Goal: Navigation & Orientation: Find specific page/section

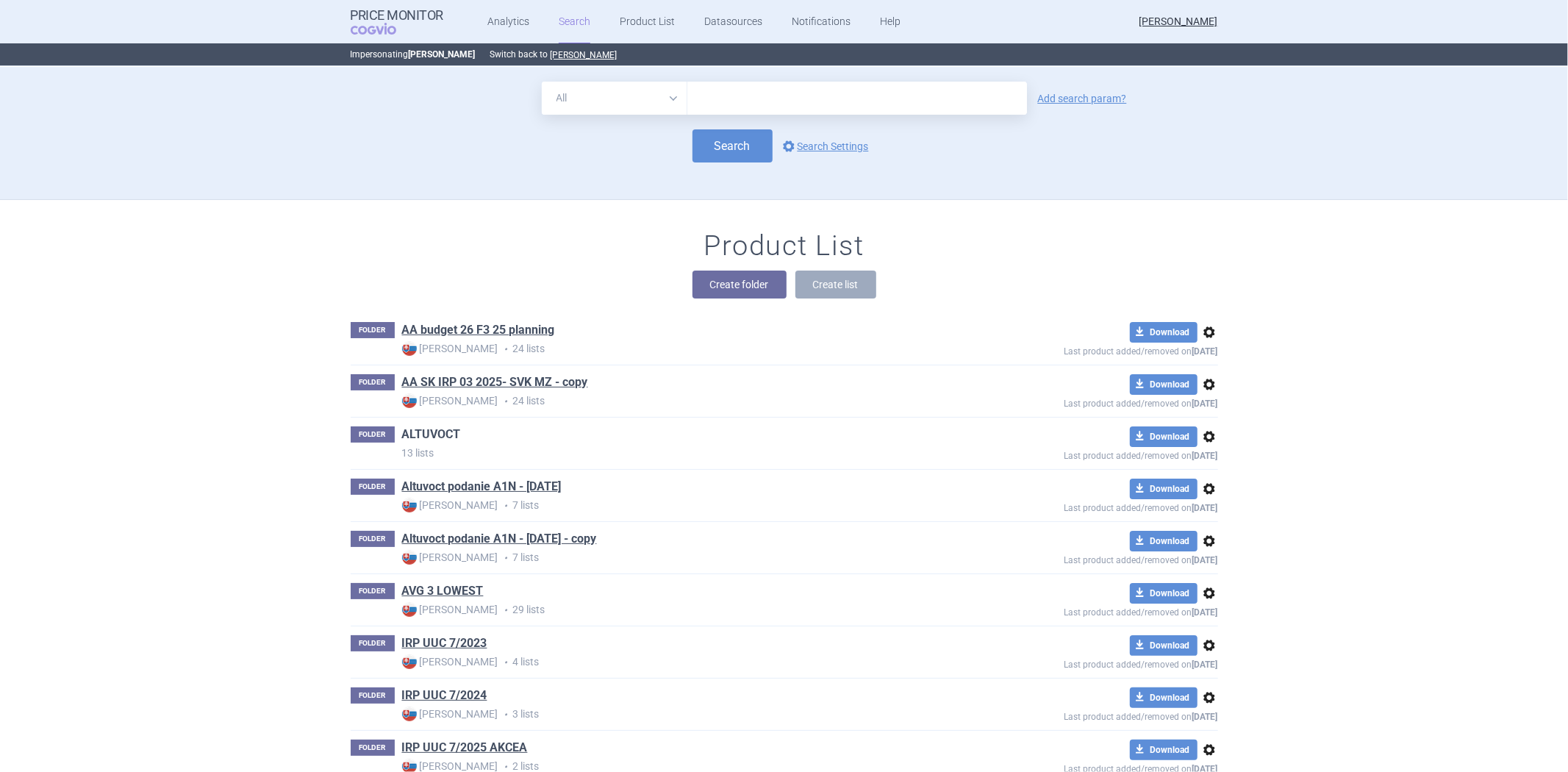
click at [413, 429] on link "ALTUVOCT" at bounding box center [431, 434] width 59 height 16
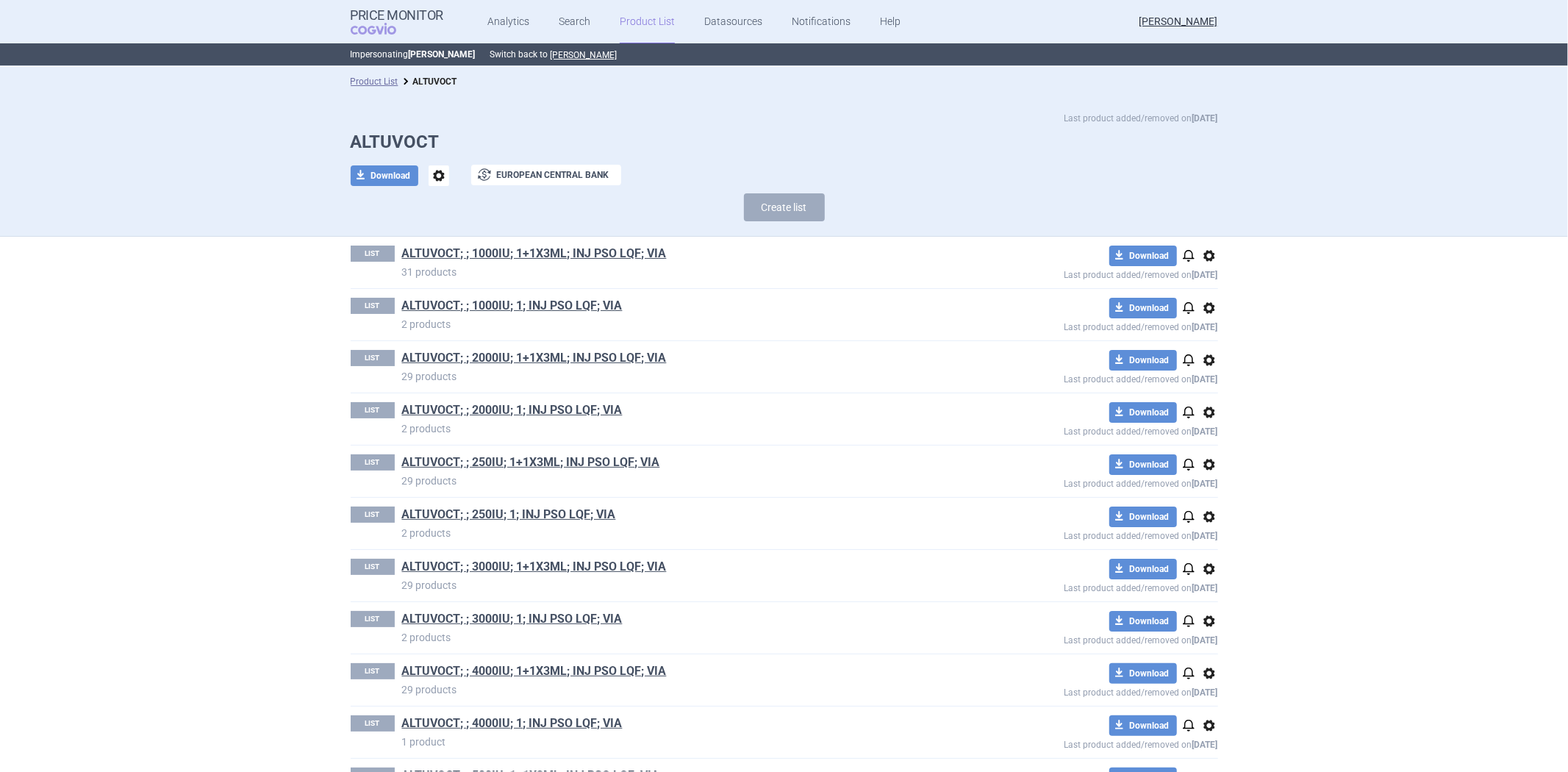
click at [421, 132] on h1 "ALTUVOCT" at bounding box center [784, 142] width 868 height 22
copy h1 "ALTUVOCT"
click at [691, 235] on div "Last product added/removed on [DATE] ALTUVOCT download Download options exchang…" at bounding box center [784, 166] width 1568 height 140
click at [1202, 253] on span "options" at bounding box center [1209, 255] width 17 height 17
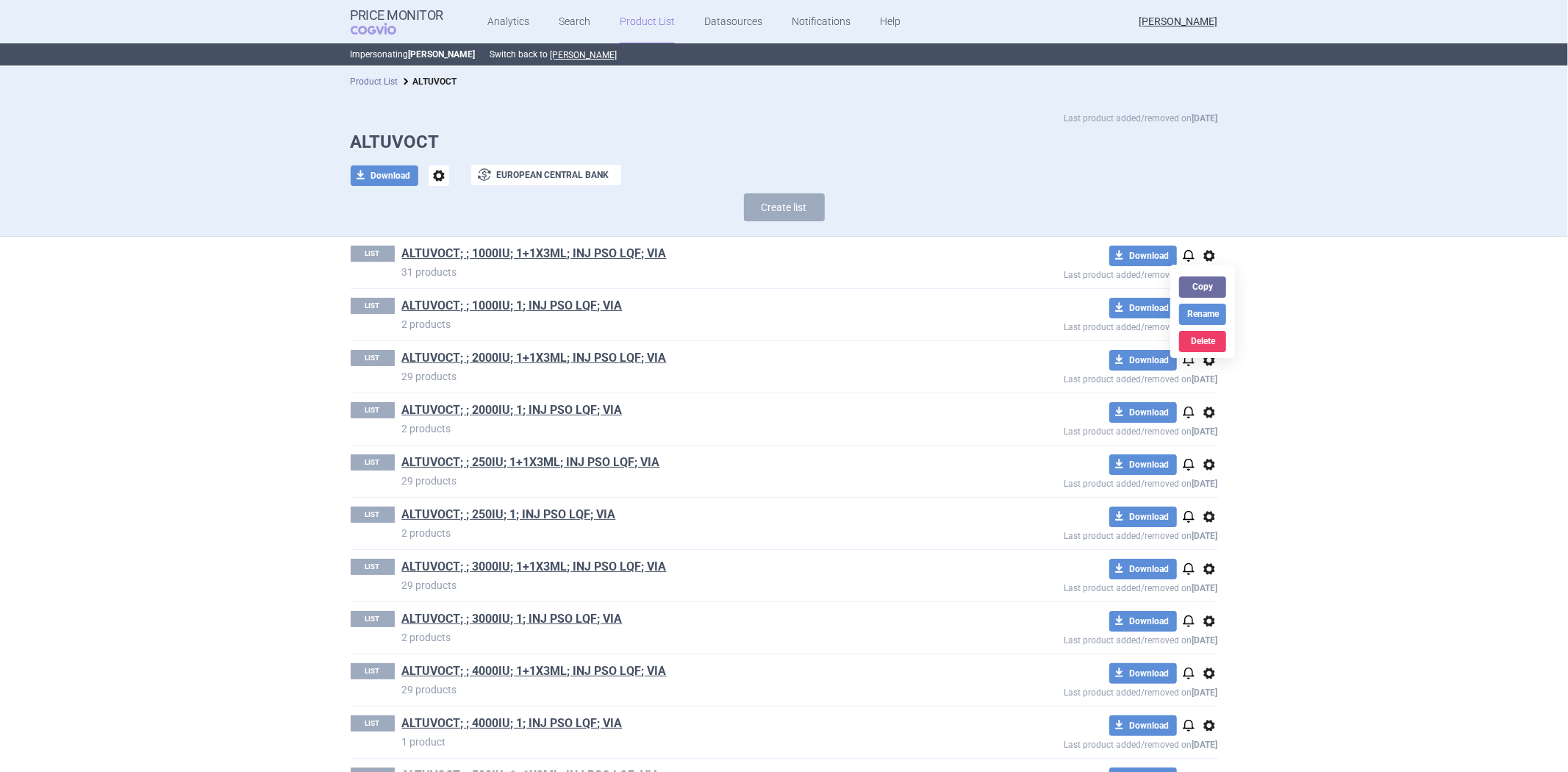
click at [377, 85] on link "Product List" at bounding box center [375, 81] width 48 height 10
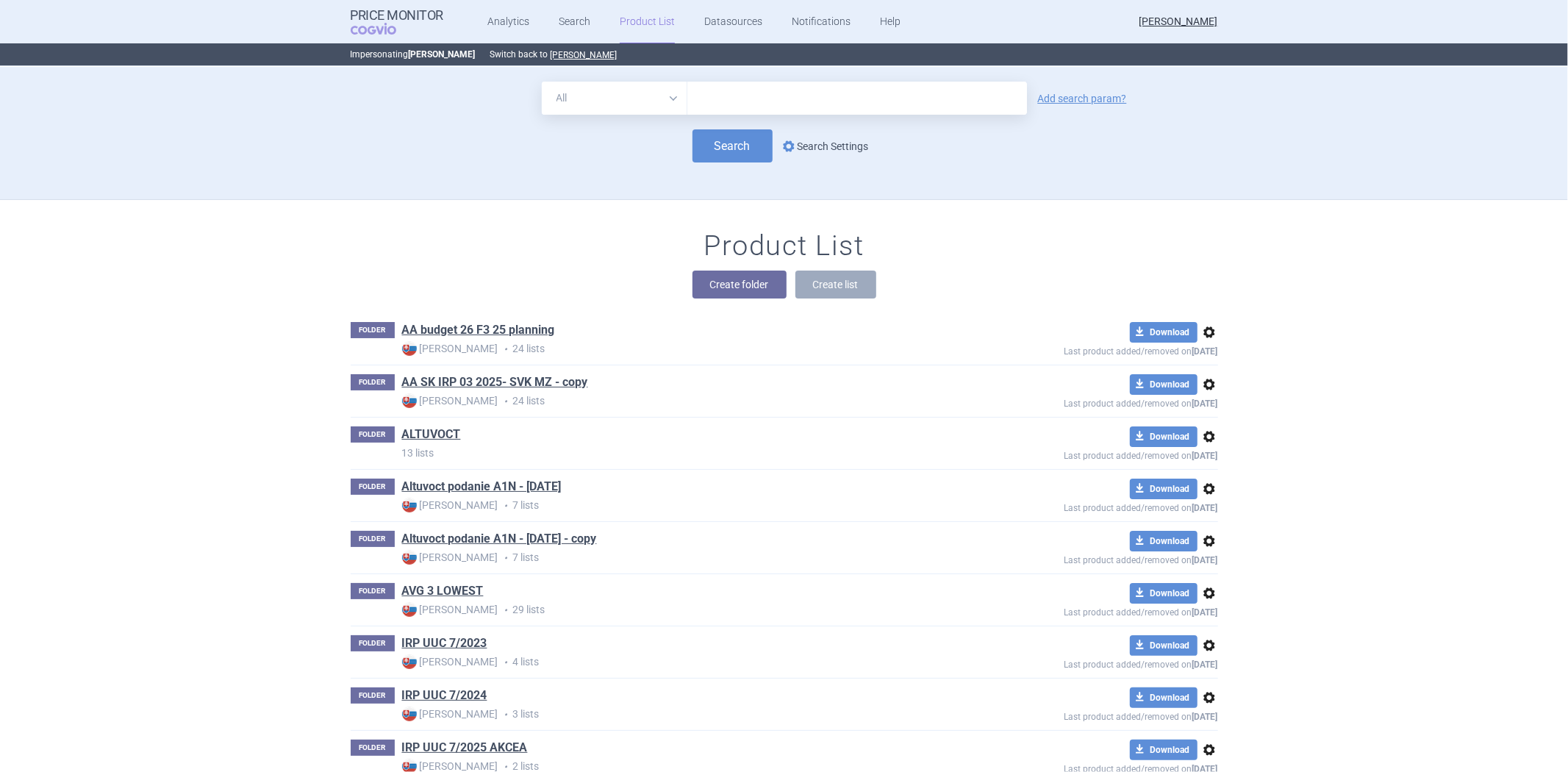
click at [817, 150] on link "options Search Settings" at bounding box center [824, 146] width 89 height 17
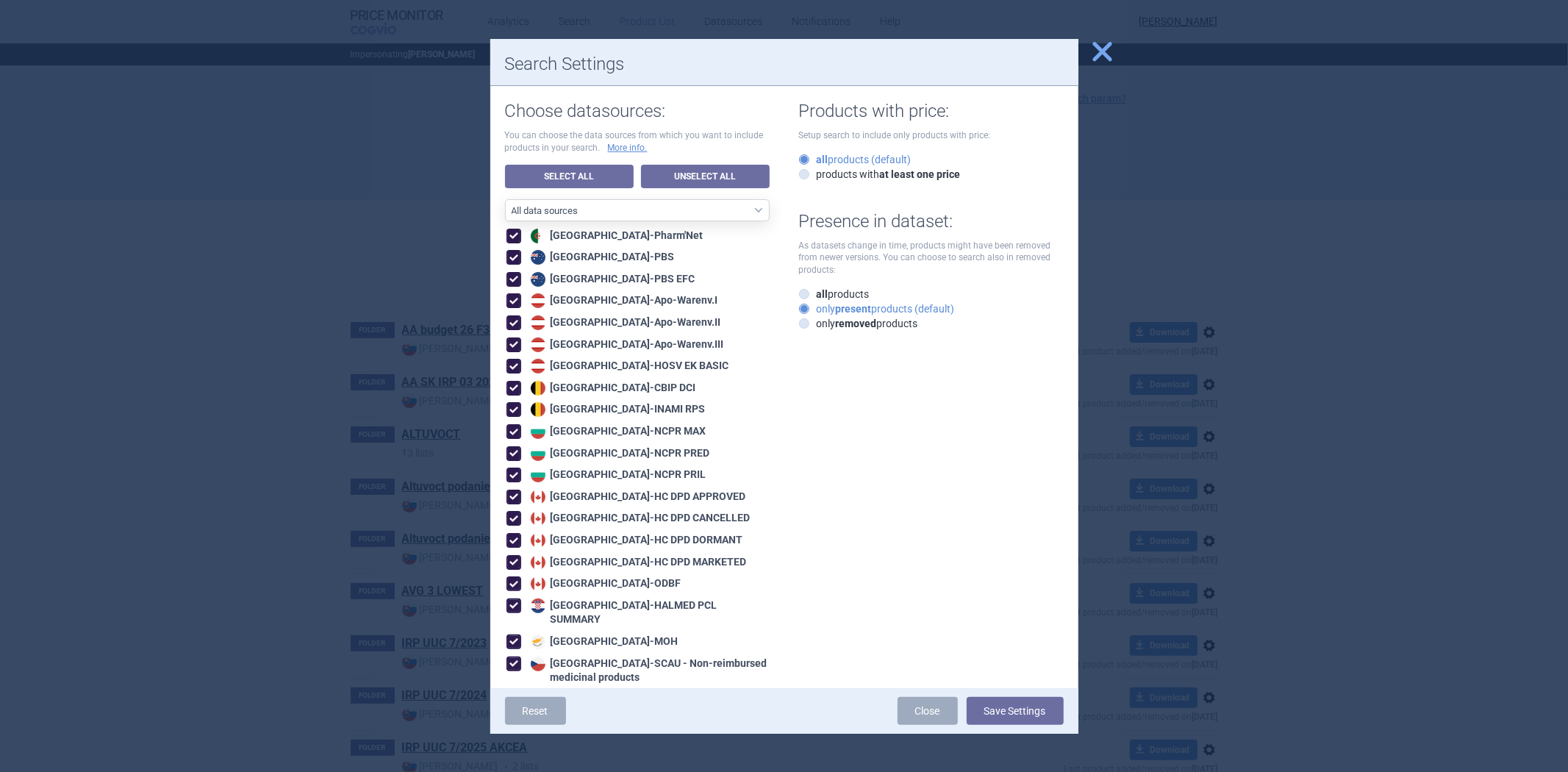
click at [1114, 49] on span "close" at bounding box center [1102, 52] width 25 height 25
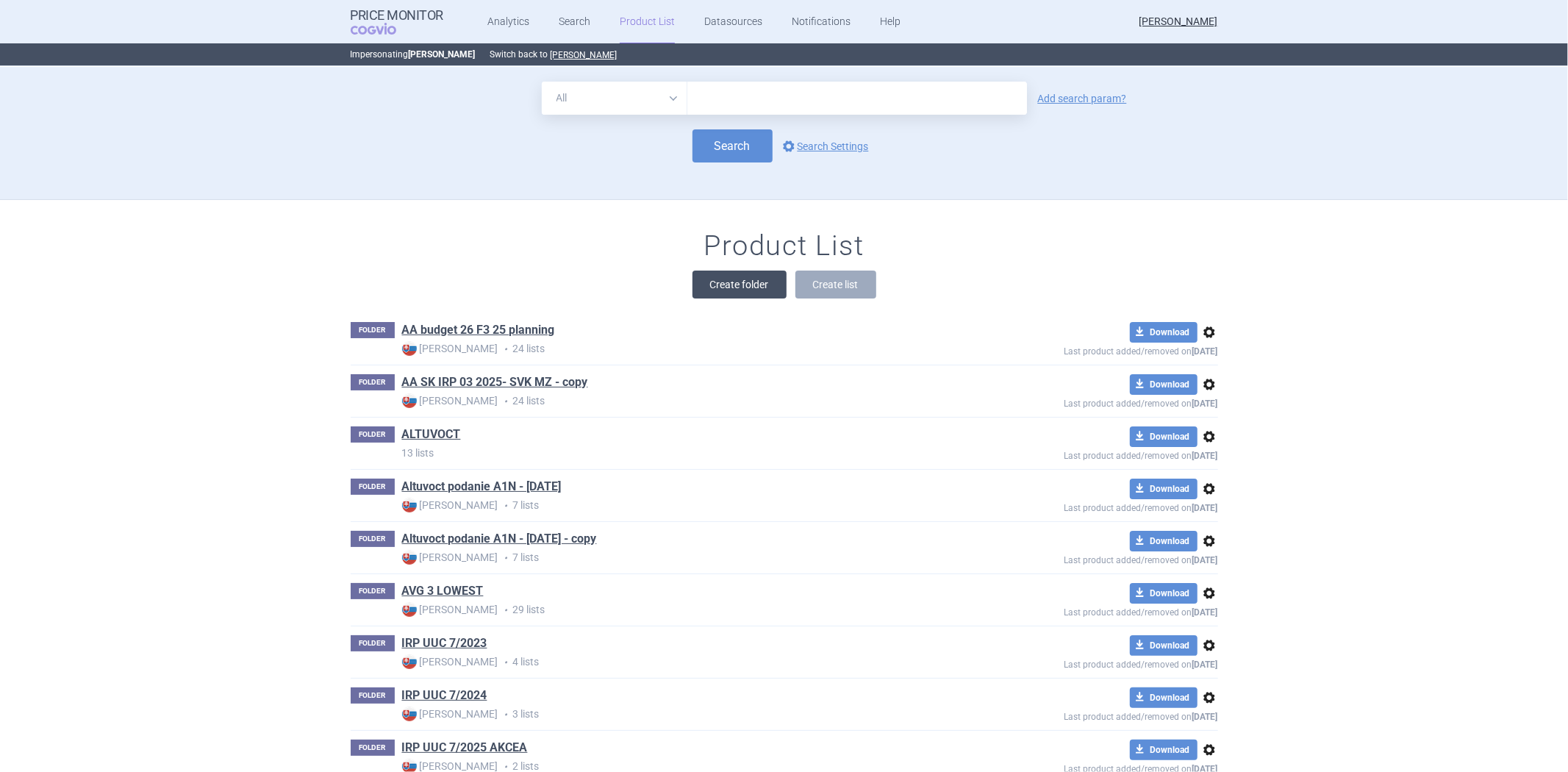
click at [740, 296] on button "Create folder" at bounding box center [739, 284] width 94 height 28
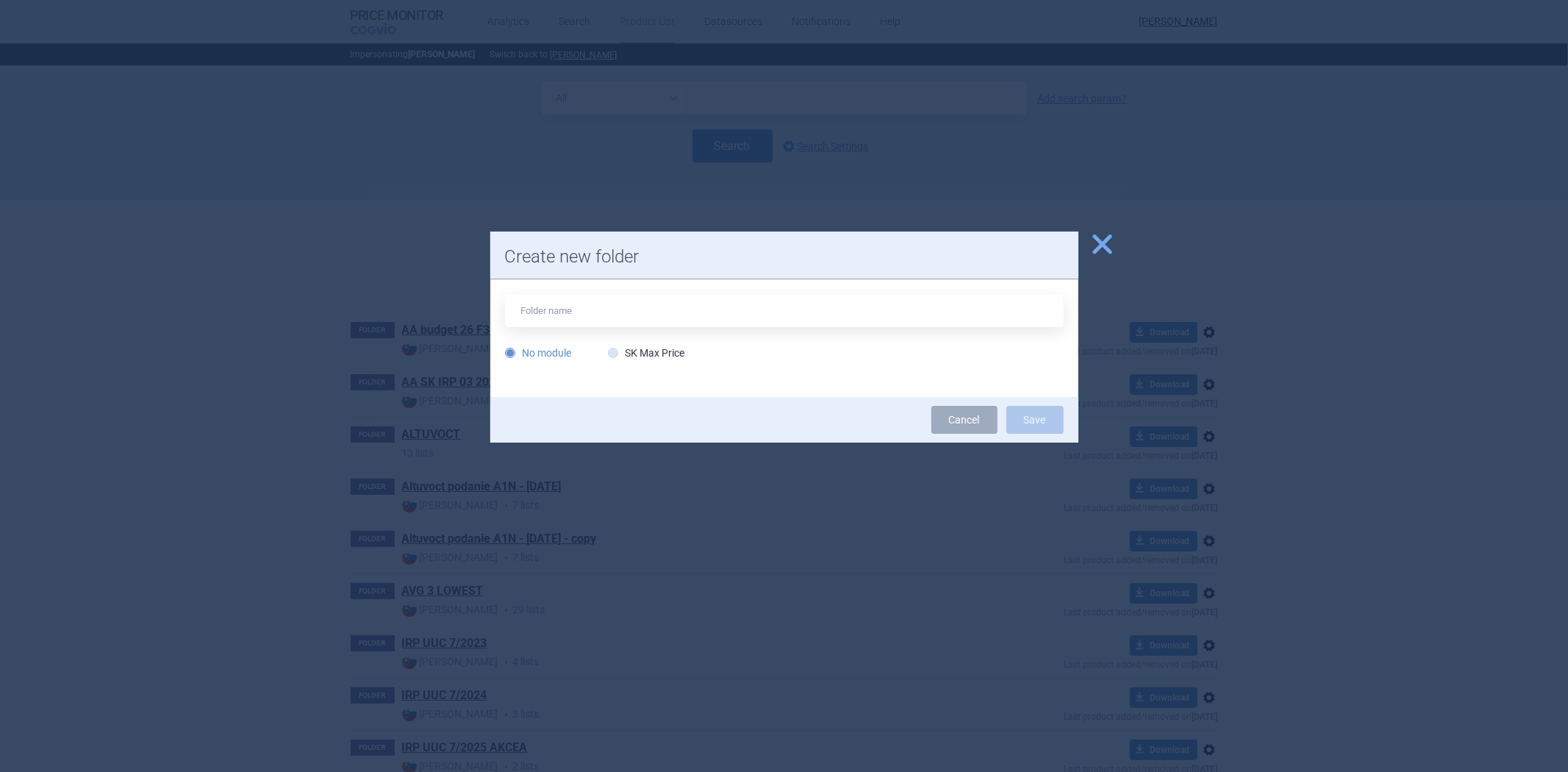
click at [1112, 248] on span "close" at bounding box center [1102, 244] width 25 height 25
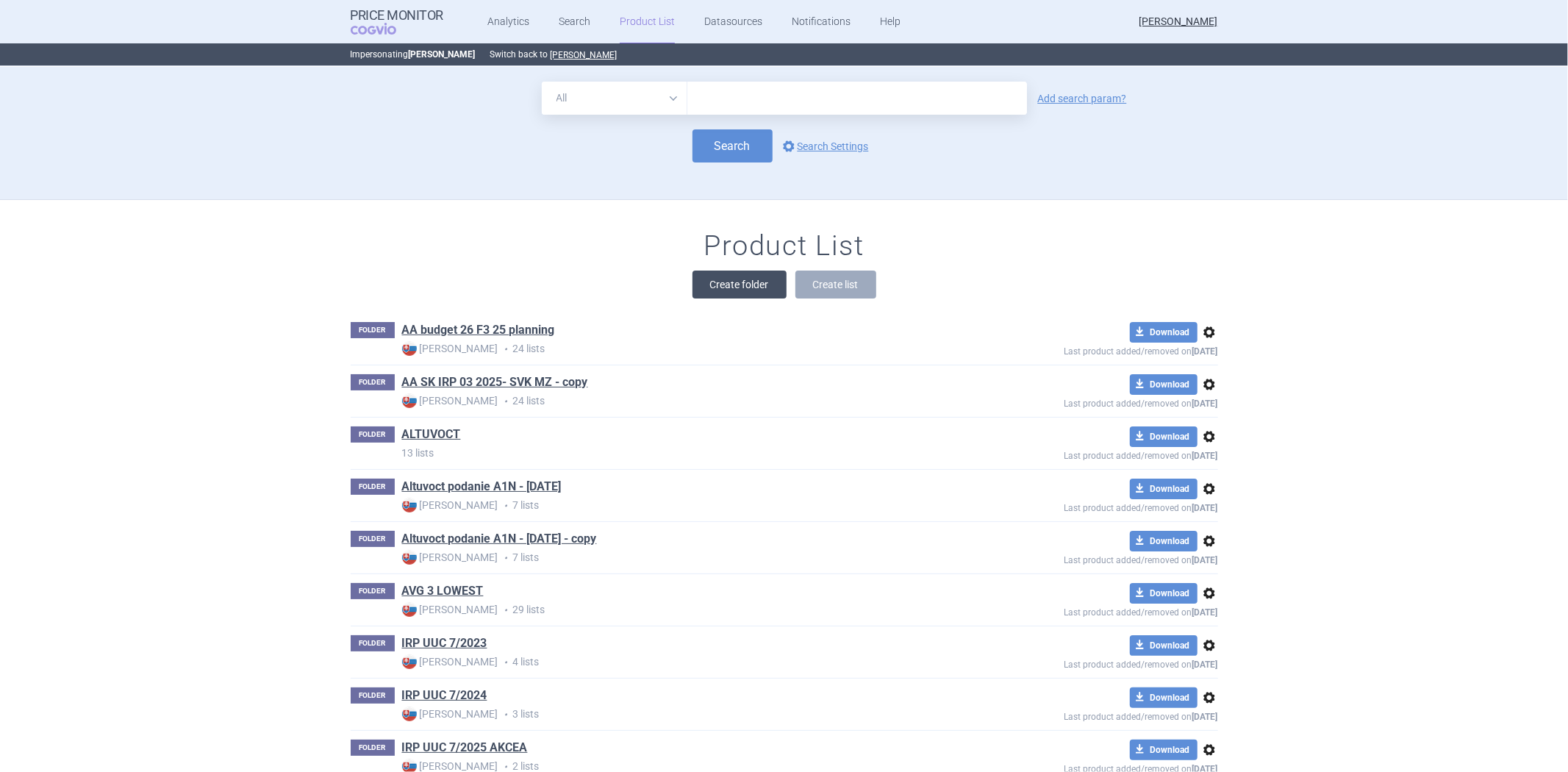
click at [736, 272] on button "Create folder" at bounding box center [739, 284] width 94 height 28
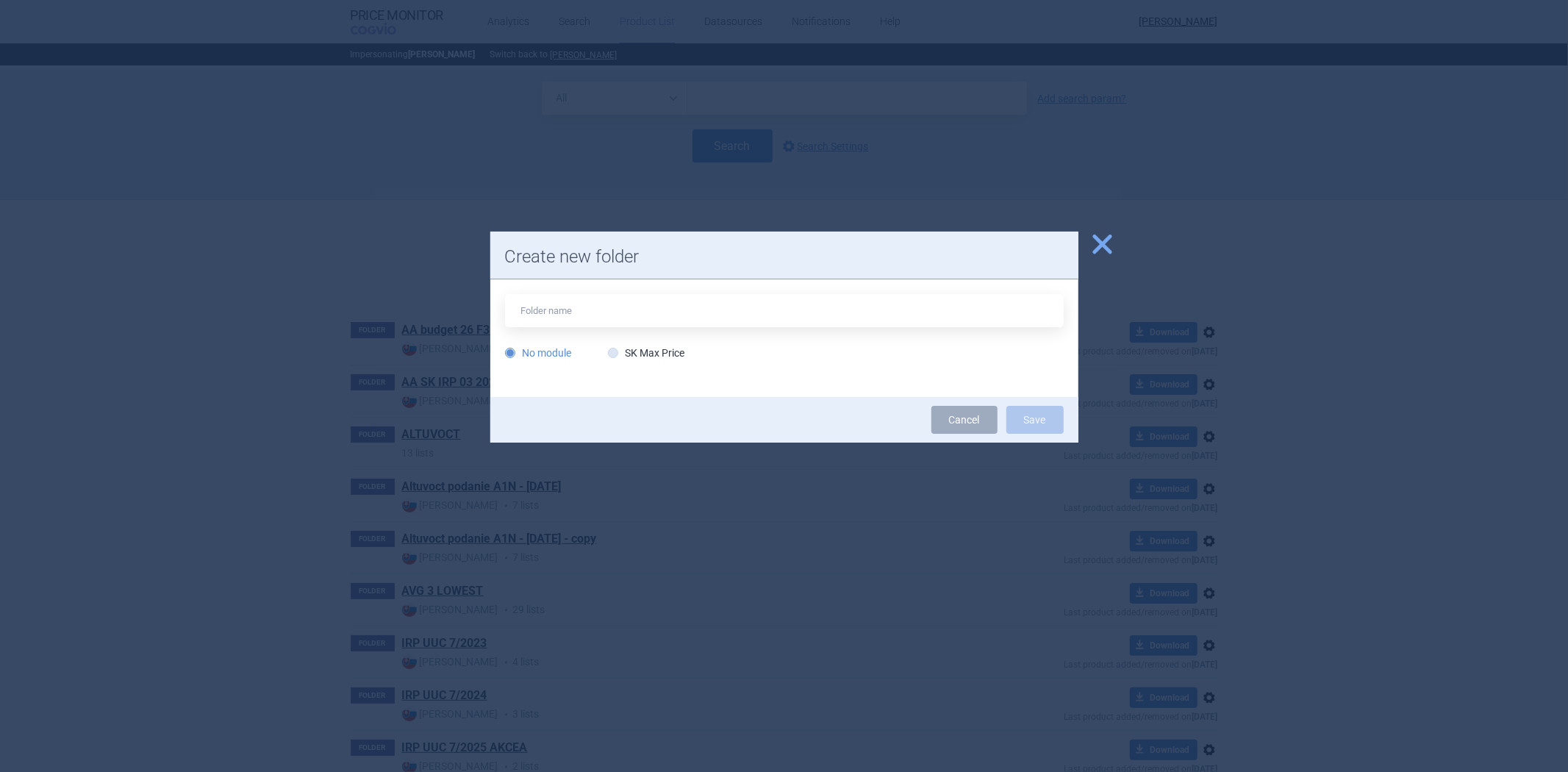
click at [1107, 238] on span "close" at bounding box center [1102, 244] width 25 height 25
